Goal: Transaction & Acquisition: Register for event/course

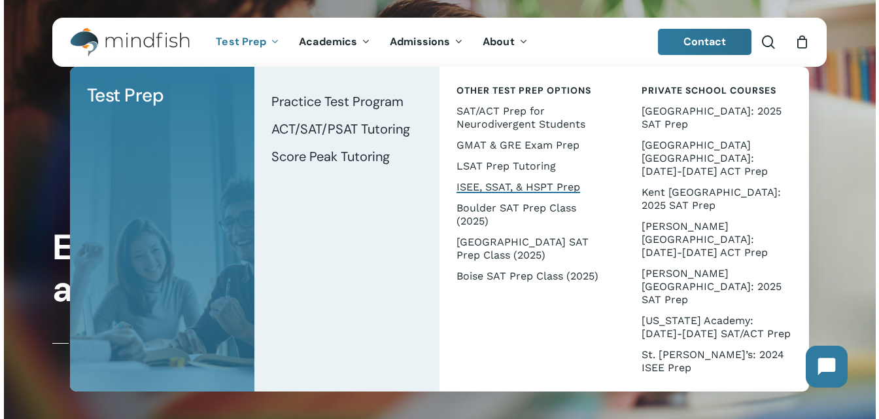
click at [474, 183] on span "ISEE, SSAT, & HSPT Prep" at bounding box center [519, 187] width 124 height 12
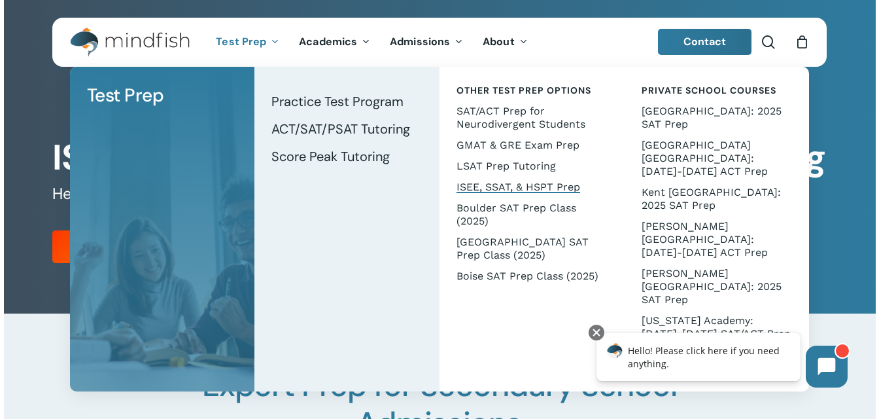
click at [485, 186] on span "ISEE, SSAT, & HSPT Prep" at bounding box center [519, 187] width 124 height 12
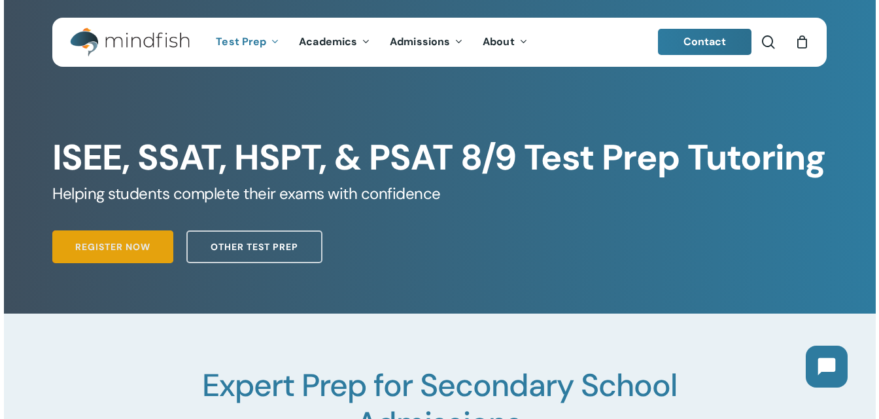
click at [126, 238] on link "Register Now" at bounding box center [112, 246] width 121 height 33
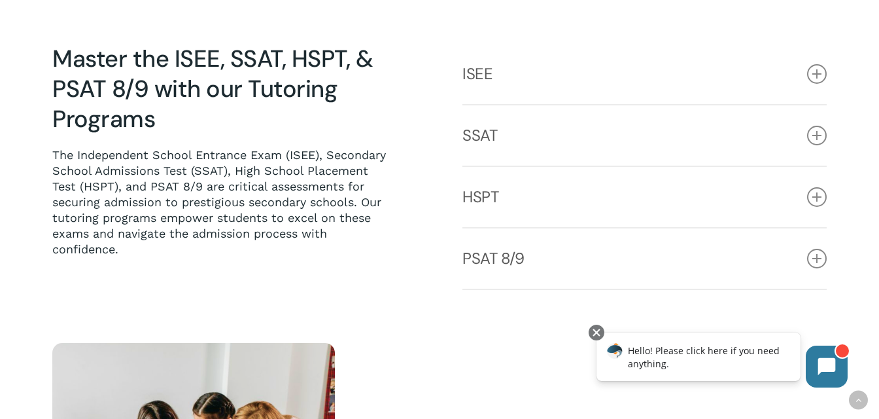
scroll to position [643, 0]
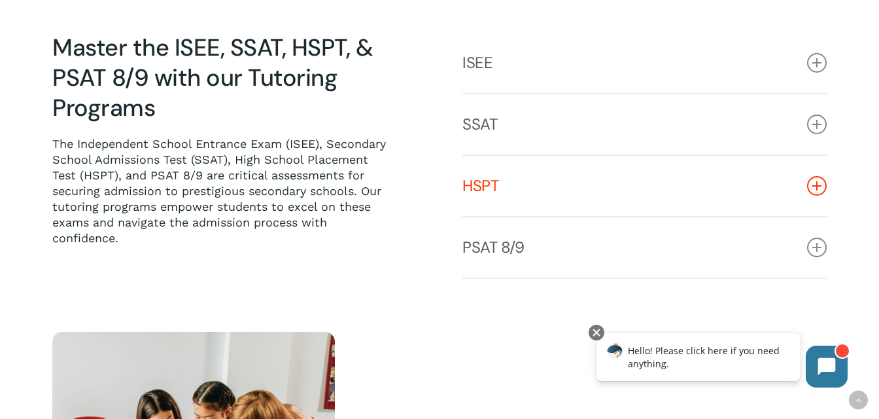
click at [821, 196] on icon at bounding box center [817, 186] width 20 height 20
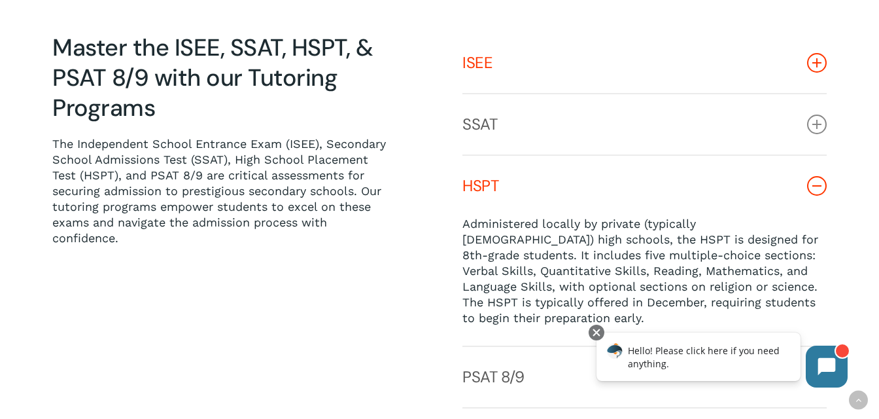
click at [814, 73] on icon at bounding box center [817, 63] width 20 height 20
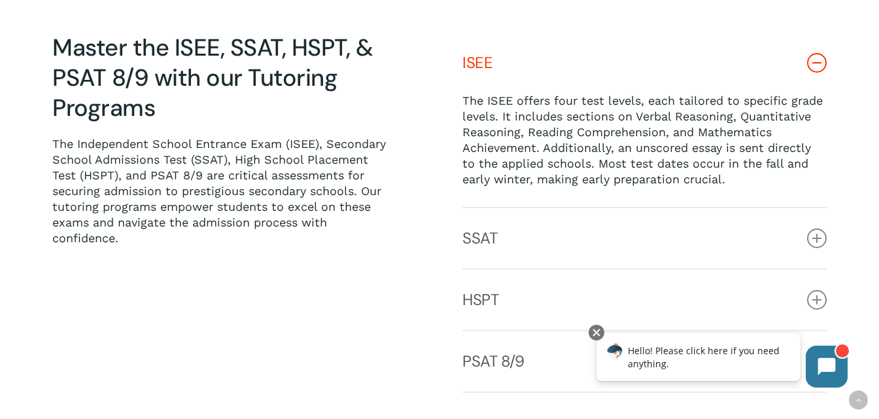
click at [713, 177] on p "The ISEE offers four test levels, each tailored to specific grade levels. It in…" at bounding box center [645, 140] width 364 height 94
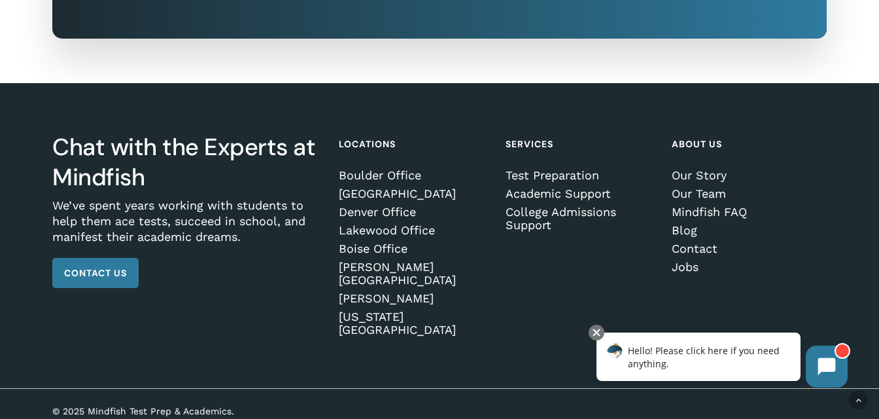
scroll to position [2643, 0]
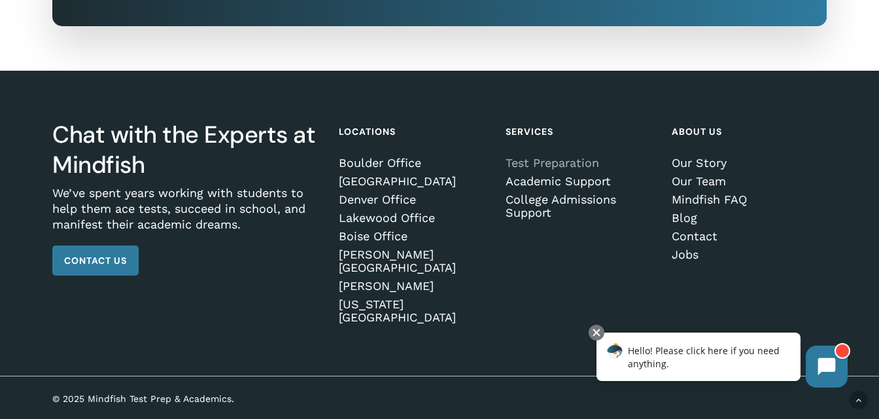
click at [535, 169] on link "Test Preparation" at bounding box center [581, 162] width 151 height 13
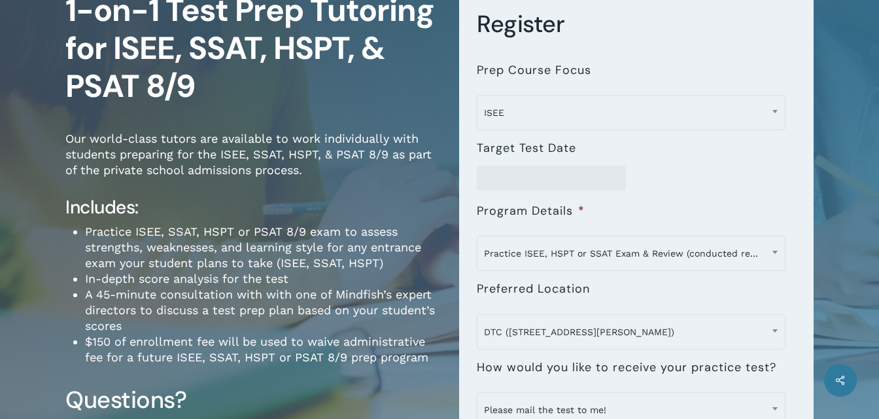
scroll to position [132, 0]
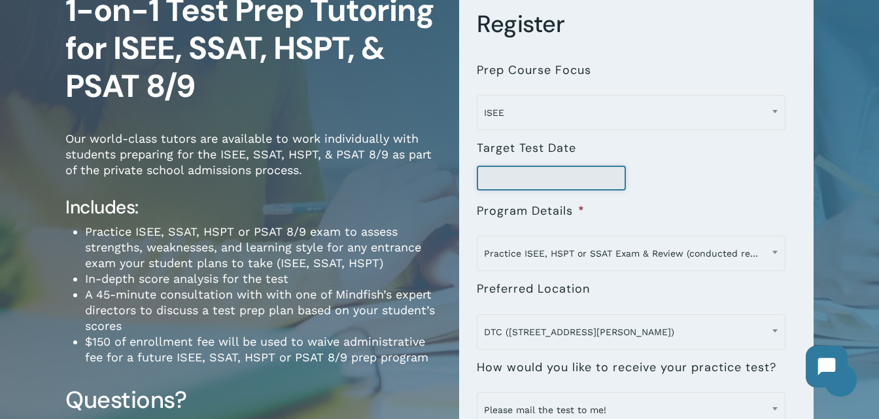
click at [521, 177] on input "Target Test Date" at bounding box center [551, 178] width 149 height 25
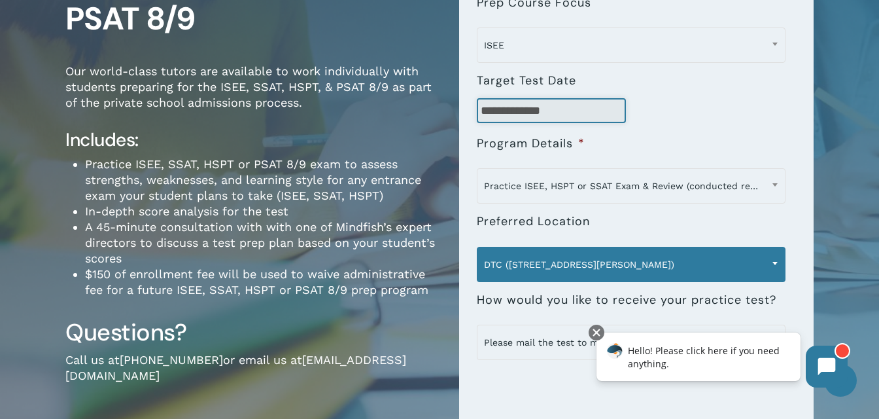
scroll to position [200, 0]
type input "**********"
click at [512, 265] on span "DTC (7950 E. Prentice Ave.)" at bounding box center [632, 264] width 308 height 27
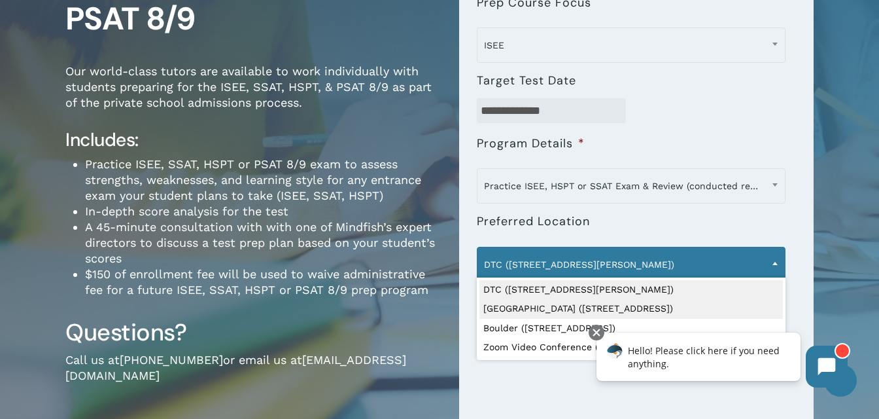
select select "**********"
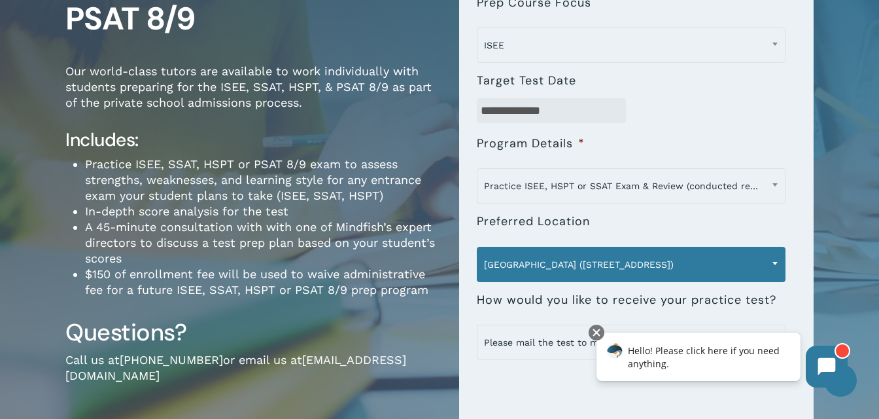
drag, startPoint x: 518, startPoint y: 304, endPoint x: 490, endPoint y: 255, distance: 56.8
click at [490, 255] on span "[GEOGRAPHIC_DATA] ([STREET_ADDRESS])" at bounding box center [632, 264] width 308 height 27
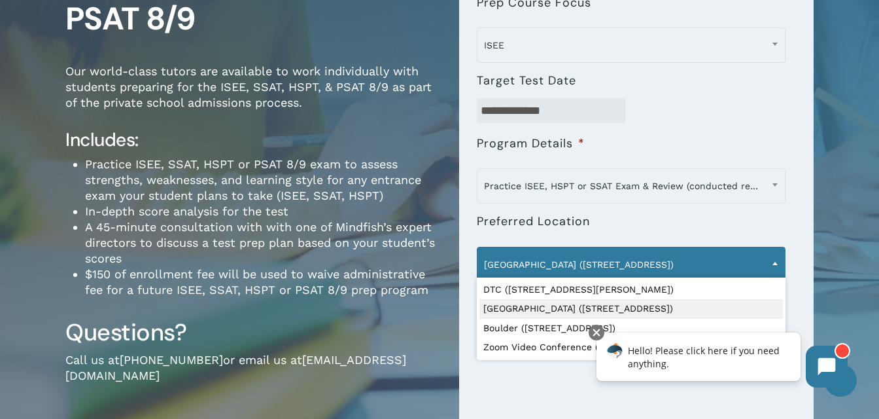
click at [496, 266] on span "[GEOGRAPHIC_DATA] ([STREET_ADDRESS])" at bounding box center [632, 264] width 308 height 27
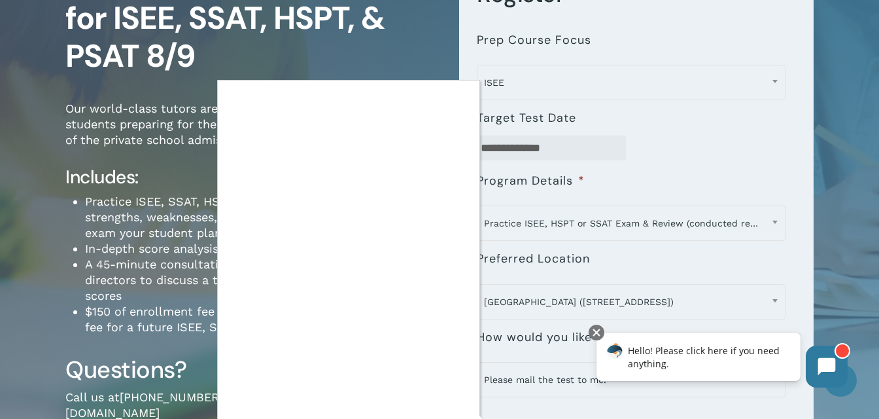
scroll to position [132, 0]
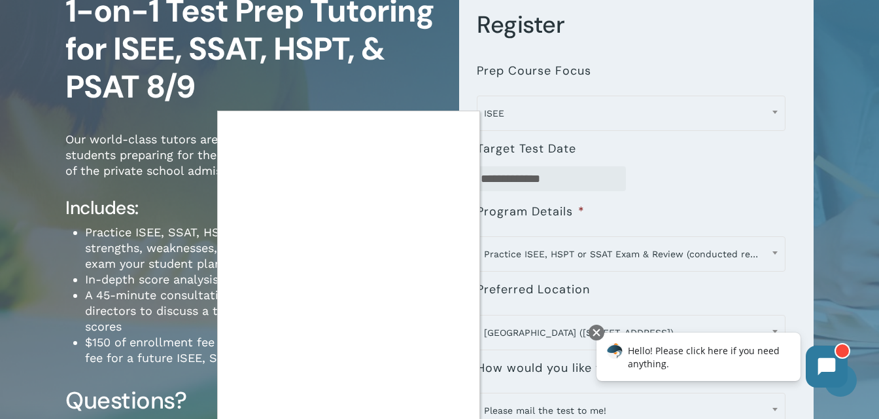
click at [77, 65] on div at bounding box center [439, 209] width 879 height 419
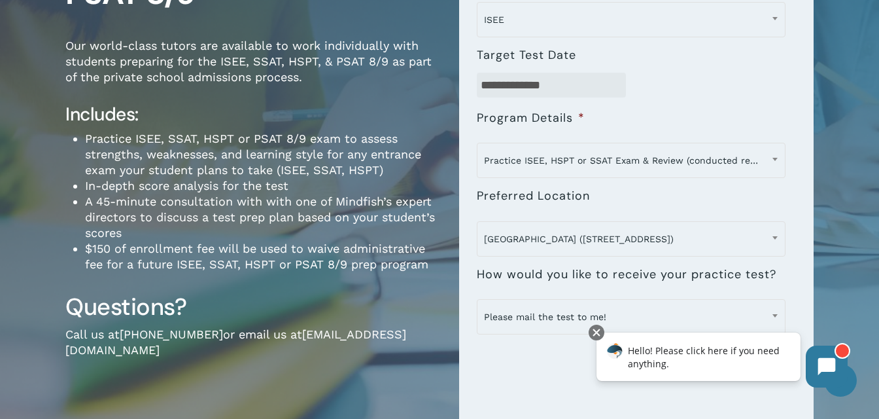
scroll to position [224, 0]
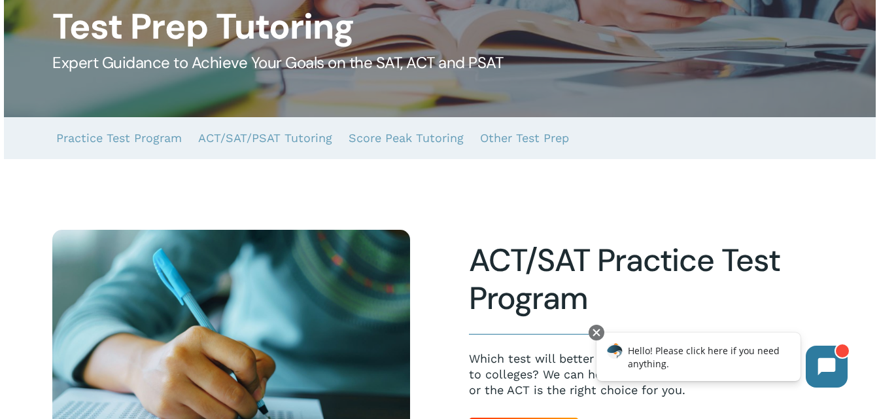
scroll to position [148, 0]
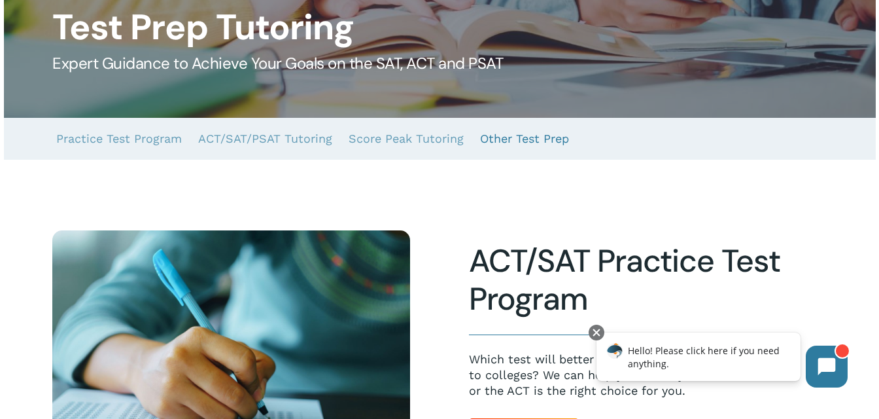
click at [520, 143] on link "Other Test Prep" at bounding box center [524, 139] width 89 height 42
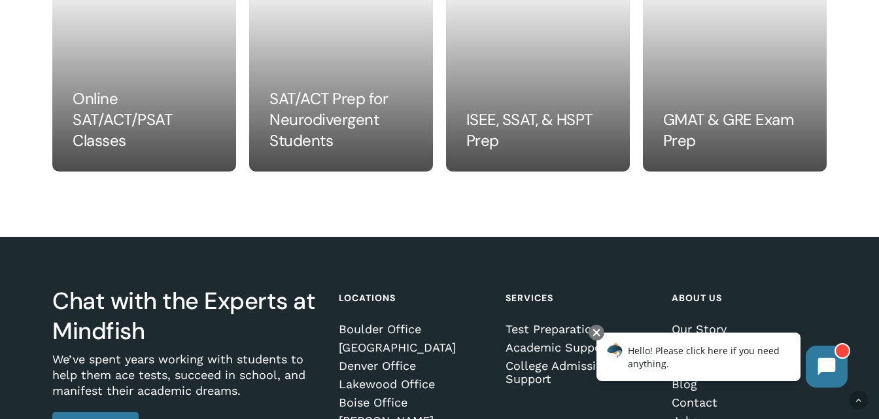
scroll to position [1432, 0]
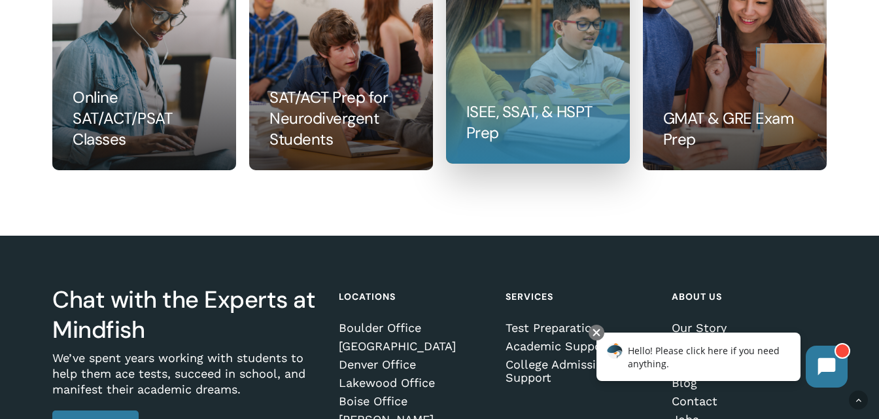
click at [488, 130] on link at bounding box center [538, 49] width 183 height 228
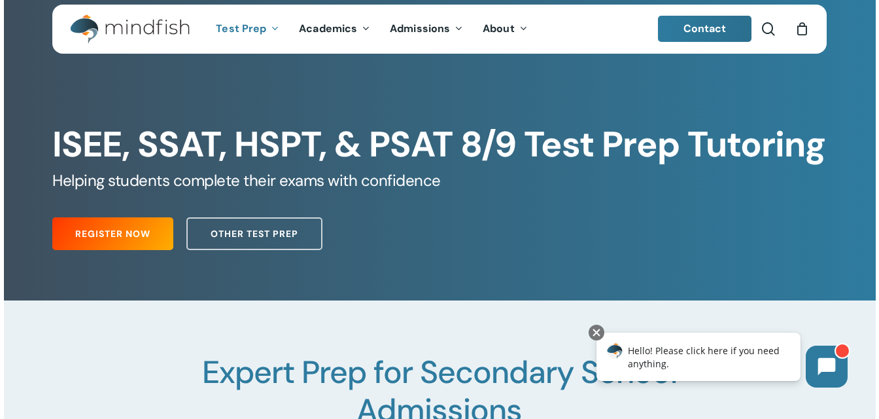
scroll to position [18, 0]
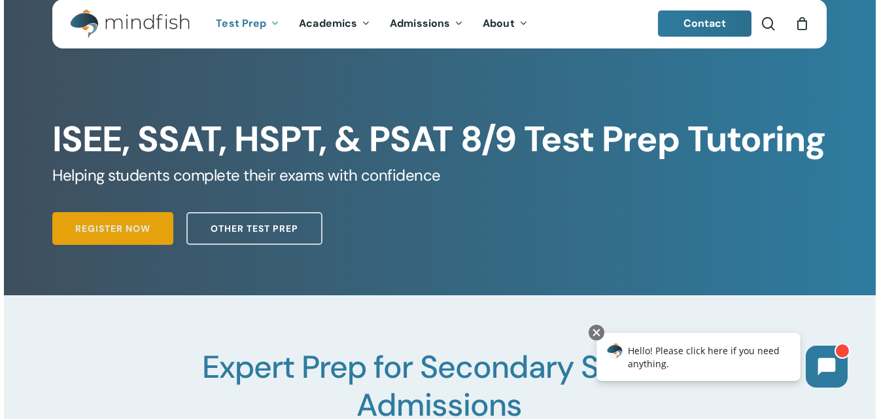
click at [120, 230] on span "Register Now" at bounding box center [112, 228] width 75 height 13
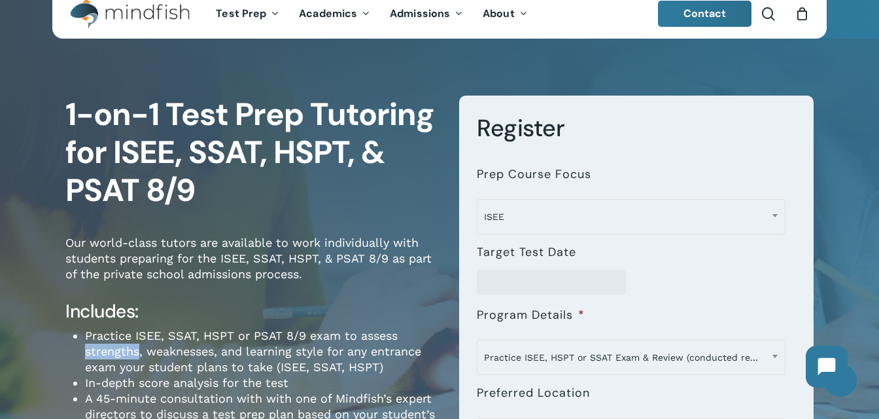
scroll to position [45, 0]
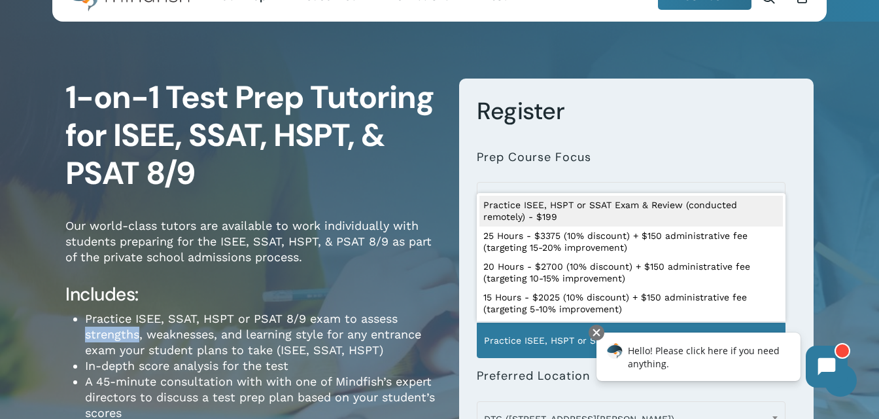
drag, startPoint x: 330, startPoint y: 269, endPoint x: 563, endPoint y: 345, distance: 244.4
click at [563, 345] on span "Practice ISEE, HSPT or SSAT Exam & Review (conducted remotely) - $199" at bounding box center [632, 340] width 308 height 27
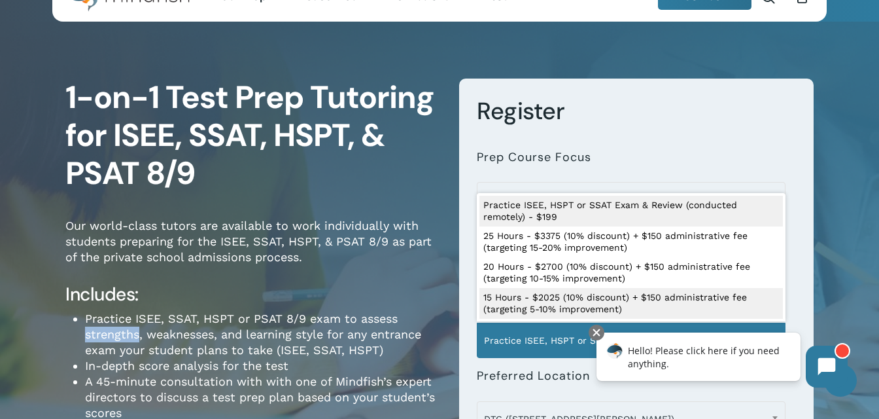
select select "**********"
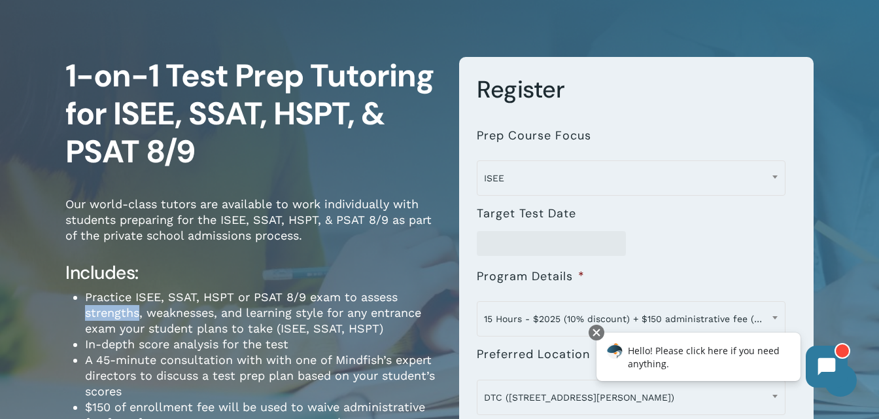
scroll to position [134, 0]
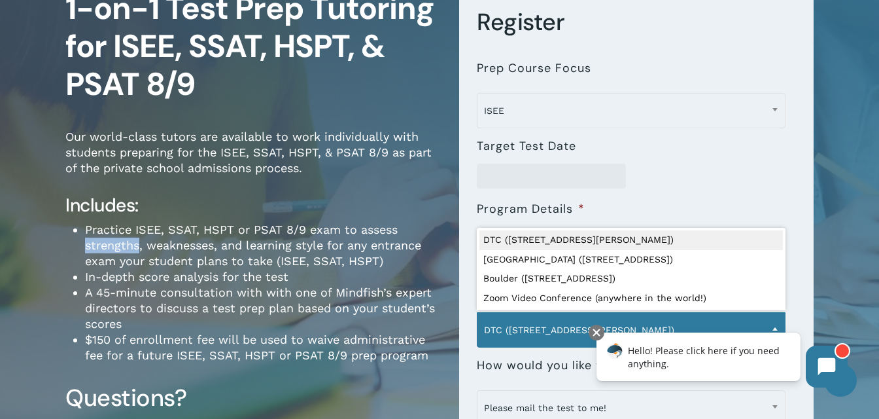
drag, startPoint x: 797, startPoint y: 162, endPoint x: 546, endPoint y: 336, distance: 305.7
click at [546, 336] on span "DTC (7950 E. Prentice Ave.)" at bounding box center [632, 329] width 308 height 27
select select "**********"
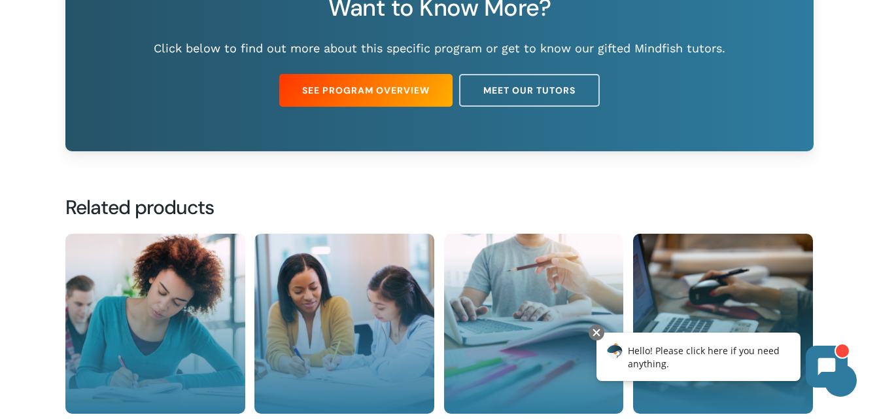
scroll to position [1281, 0]
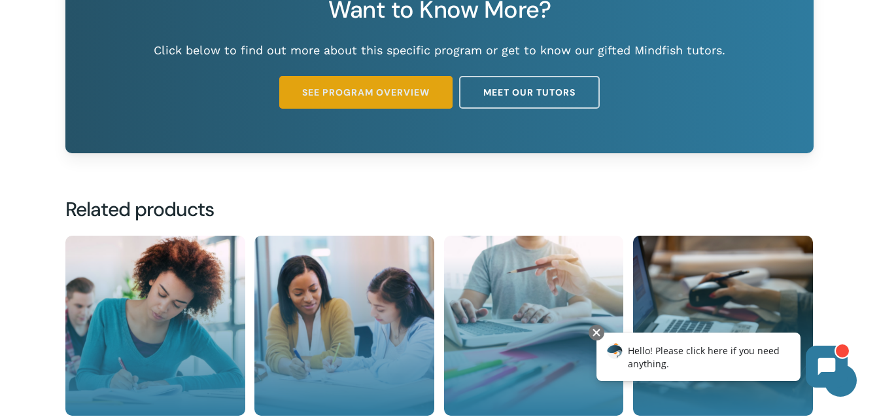
click at [393, 104] on link "See Program Overview" at bounding box center [365, 92] width 173 height 33
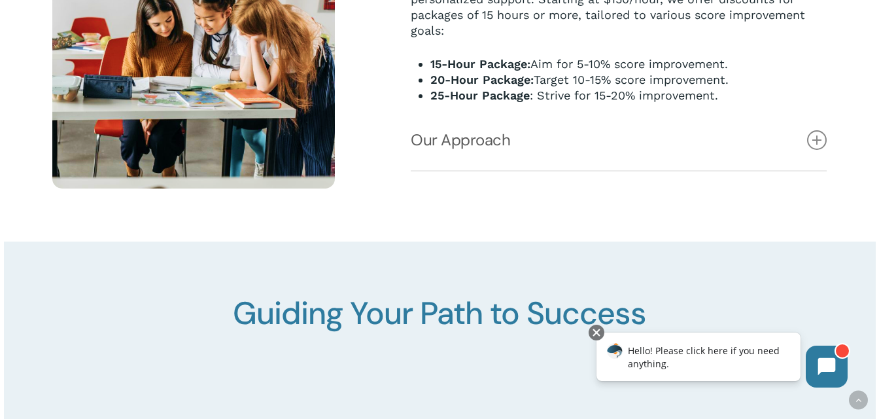
scroll to position [1042, 0]
click at [811, 149] on icon at bounding box center [817, 140] width 20 height 20
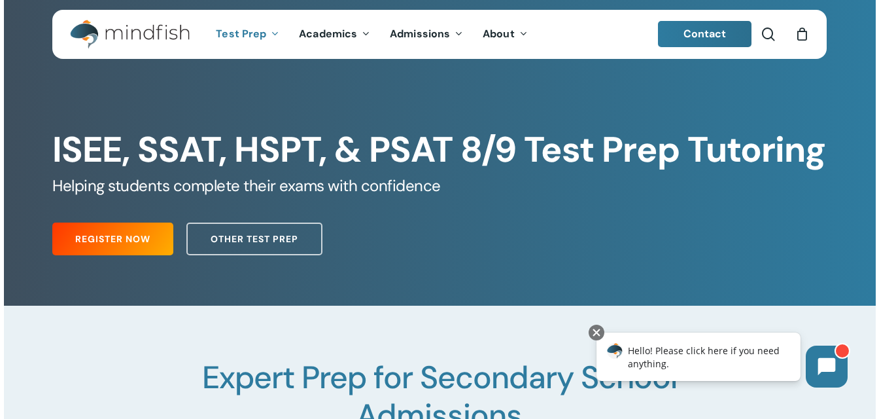
scroll to position [0, 0]
